Goal: Find specific page/section

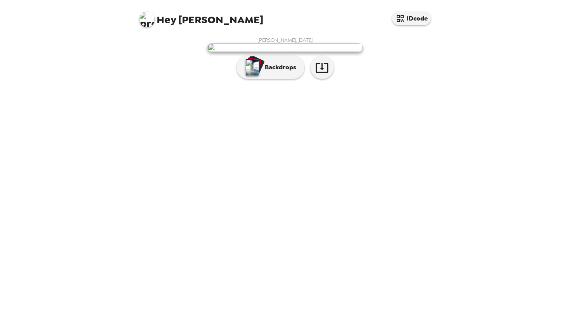
click at [301, 52] on img at bounding box center [284, 47] width 155 height 9
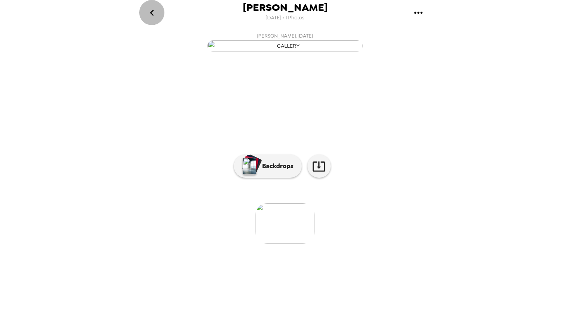
click at [154, 14] on icon "go back" at bounding box center [152, 13] width 12 height 12
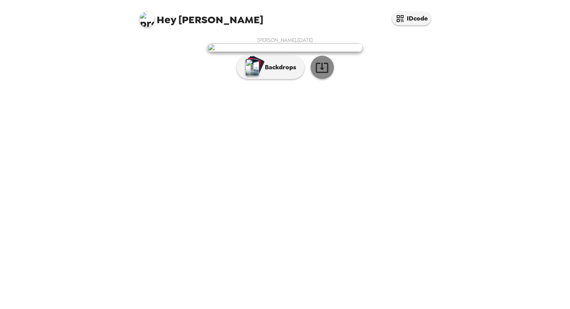
click at [324, 74] on icon "button" at bounding box center [322, 68] width 14 height 14
